Goal: Task Accomplishment & Management: Manage account settings

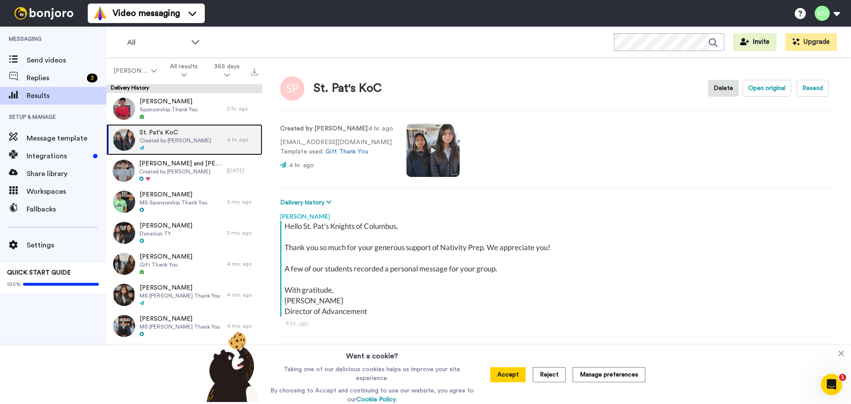
click at [184, 137] on span "Created by [PERSON_NAME]" at bounding box center [175, 140] width 71 height 7
type textarea "x"
click at [503, 374] on button "Accept" at bounding box center [507, 374] width 35 height 15
